Goal: Entertainment & Leisure: Consume media (video, audio)

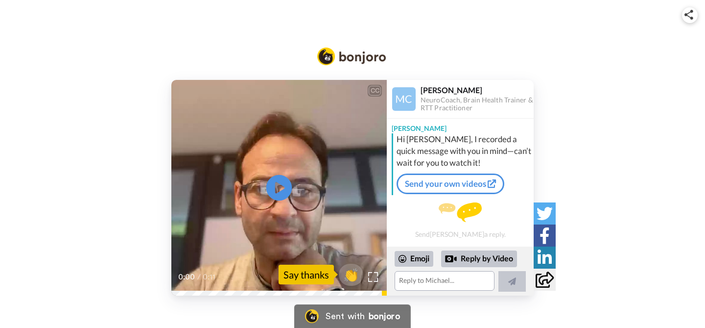
click at [274, 185] on icon at bounding box center [279, 188] width 26 height 26
click at [290, 189] on icon at bounding box center [279, 188] width 26 height 26
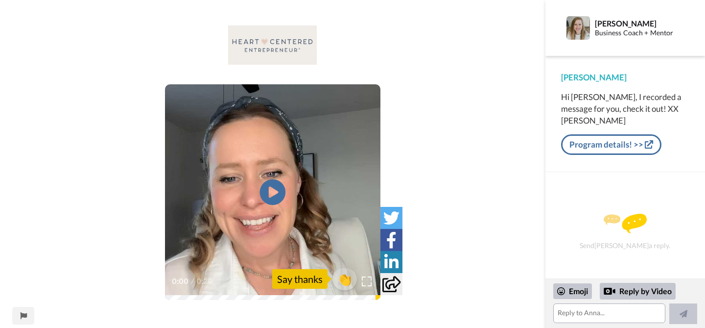
click at [268, 192] on icon "Play/Pause" at bounding box center [273, 192] width 26 height 47
